Goal: Download file/media

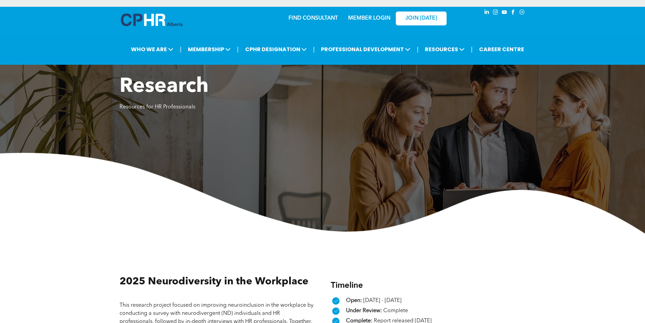
scroll to position [102, 0]
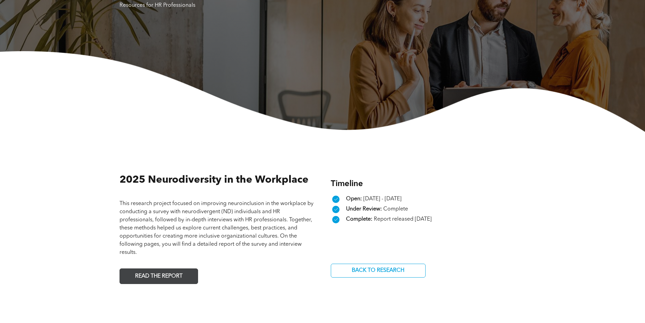
click at [151, 275] on span "READ THE REPORT" at bounding box center [159, 276] width 52 height 13
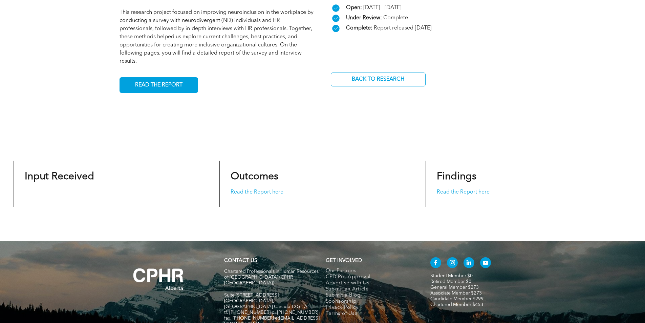
scroll to position [305, 0]
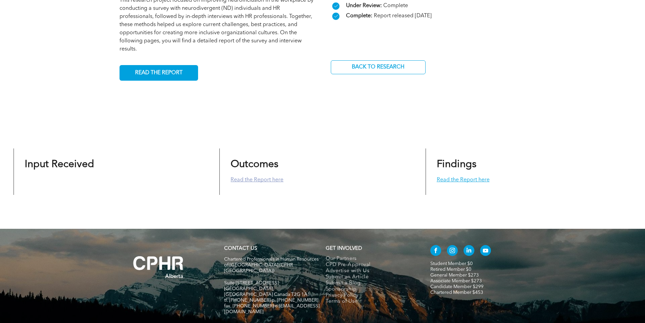
click at [261, 181] on link "Read the Report here" at bounding box center [257, 179] width 53 height 5
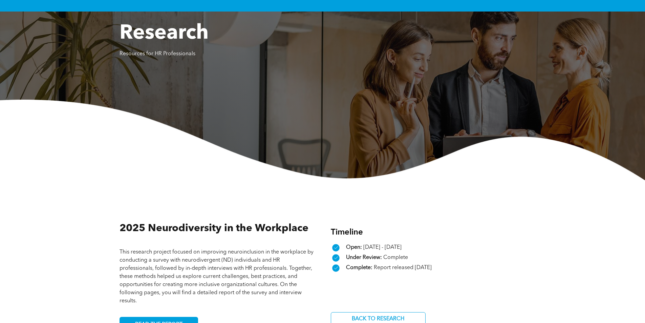
scroll to position [0, 0]
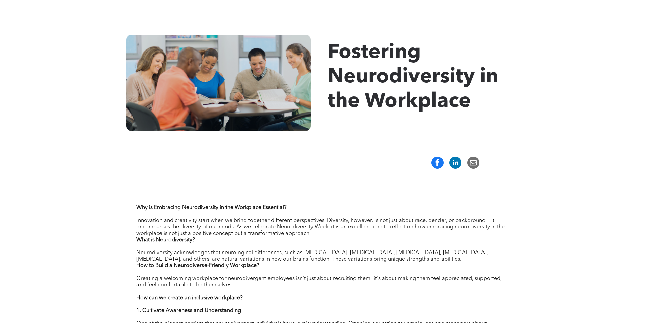
scroll to position [203, 0]
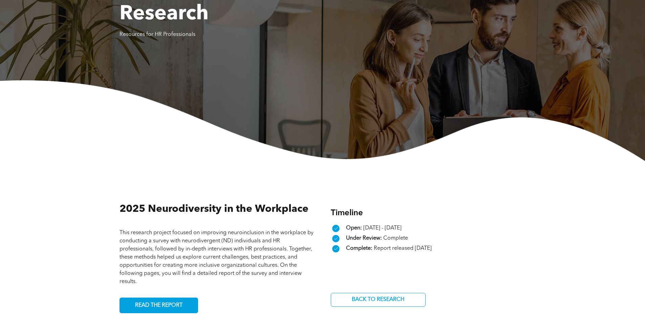
scroll to position [203, 0]
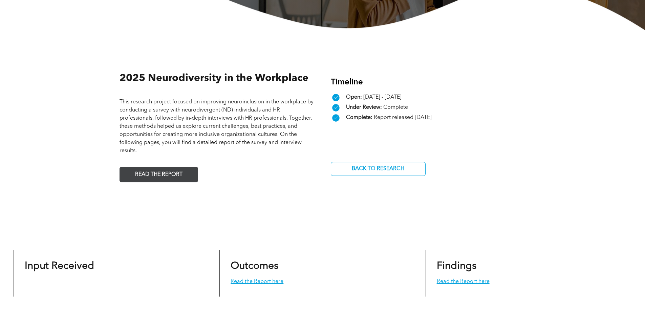
click at [152, 177] on span "READ THE REPORT" at bounding box center [159, 174] width 52 height 13
